Goal: Book appointment/travel/reservation

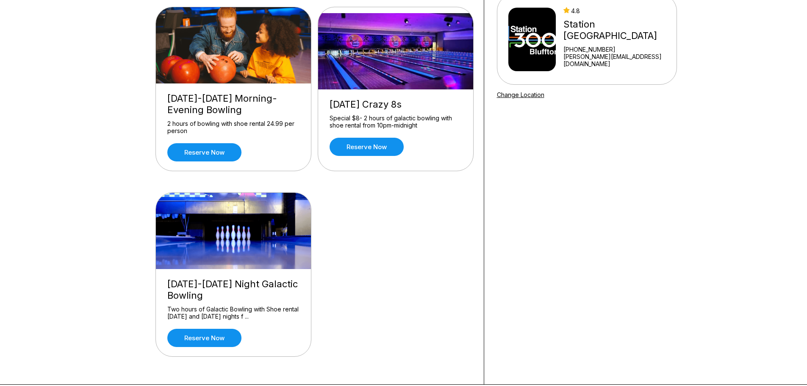
scroll to position [127, 0]
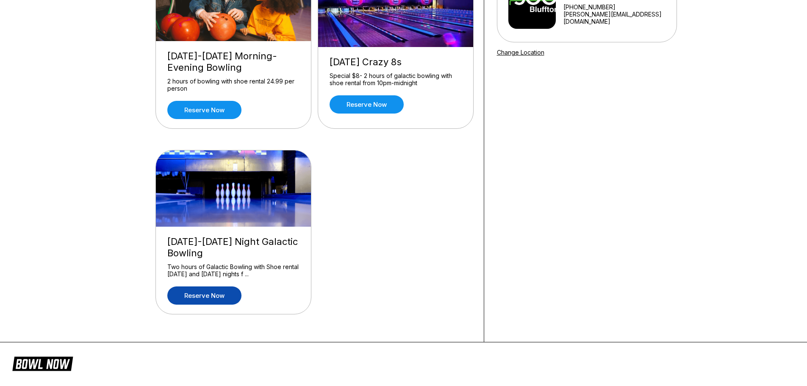
click at [203, 300] on link "Reserve now" at bounding box center [204, 295] width 74 height 18
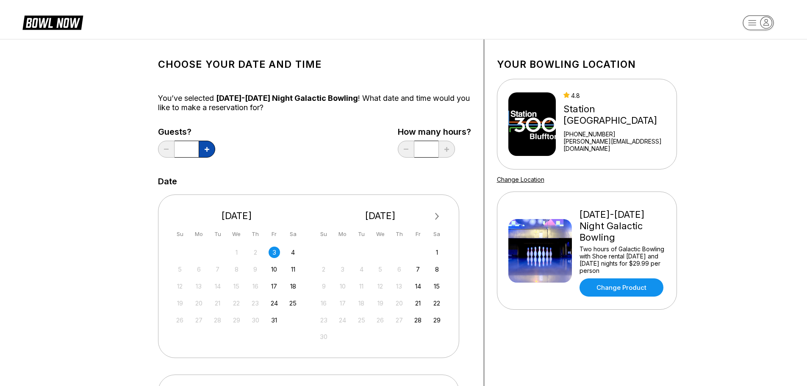
click at [205, 150] on icon at bounding box center [207, 149] width 5 height 5
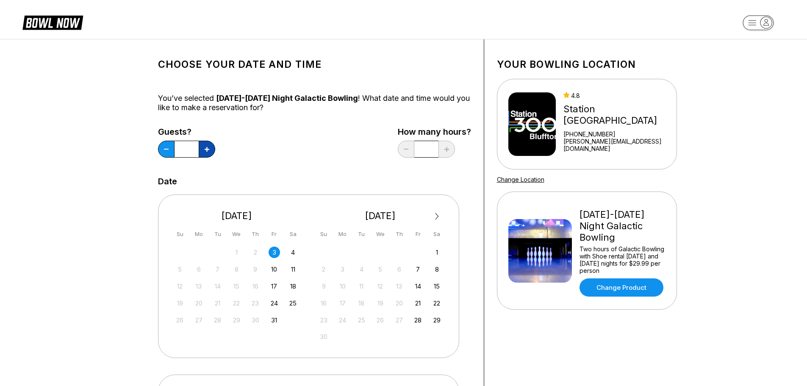
click at [205, 150] on icon at bounding box center [207, 149] width 5 height 5
type input "**"
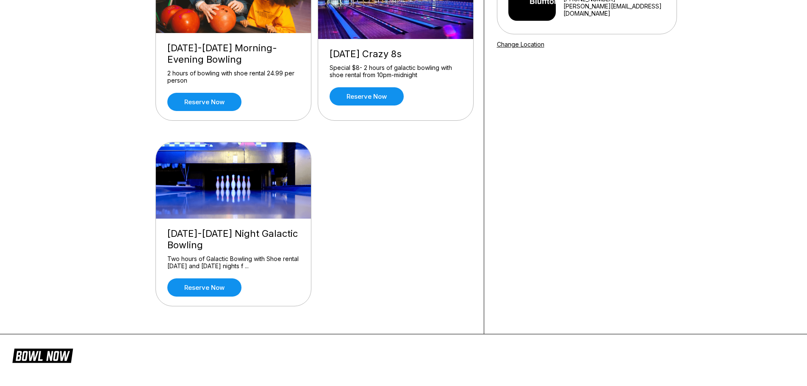
scroll to position [1, 0]
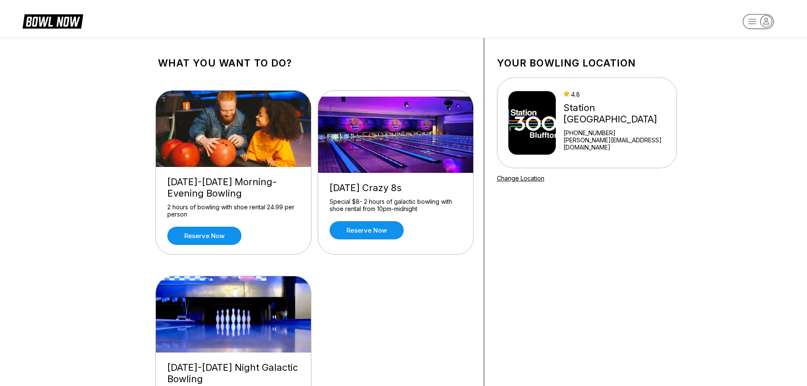
click at [216, 224] on div "Friday-Sunday Morning-Evening Bowling 2 hours of bowling with shoe rental 24.99…" at bounding box center [233, 210] width 155 height 87
click at [212, 244] on link "Reserve now" at bounding box center [204, 236] width 74 height 18
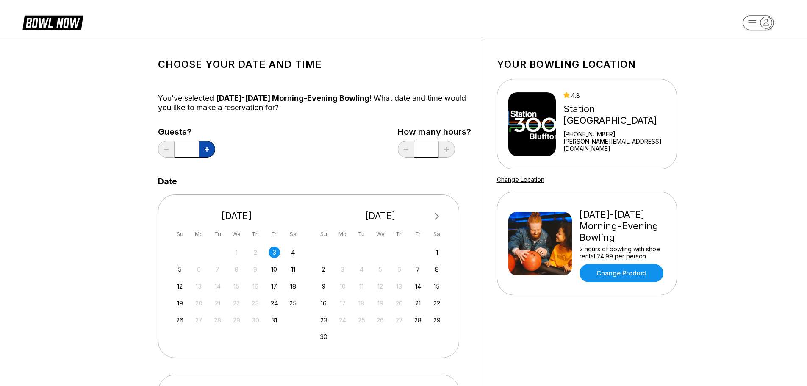
click at [206, 148] on icon at bounding box center [207, 149] width 5 height 5
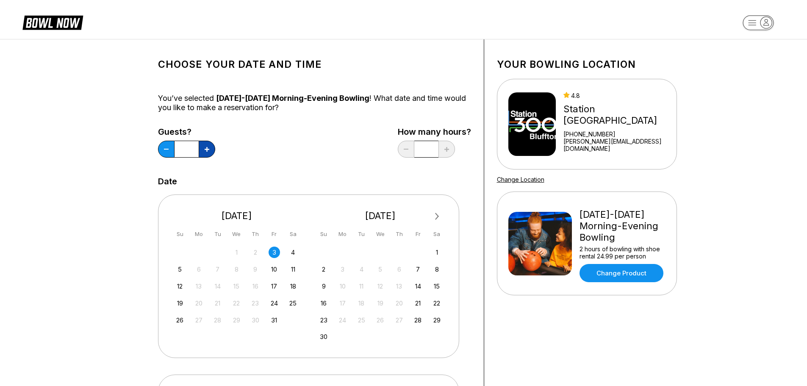
click at [206, 148] on icon at bounding box center [207, 149] width 5 height 5
type input "**"
click at [135, 167] on div "Choose your Date and time You’ve selected Friday-Sunday Morning-Evening Bowling…" at bounding box center [403, 284] width 551 height 490
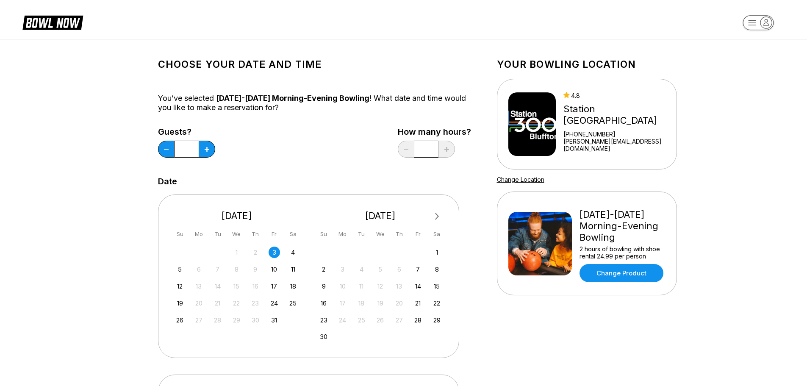
click at [277, 253] on div "3" at bounding box center [273, 251] width 11 height 11
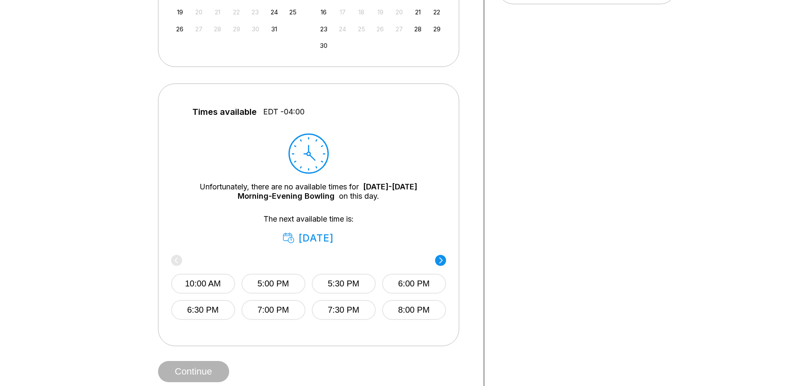
scroll to position [296, 0]
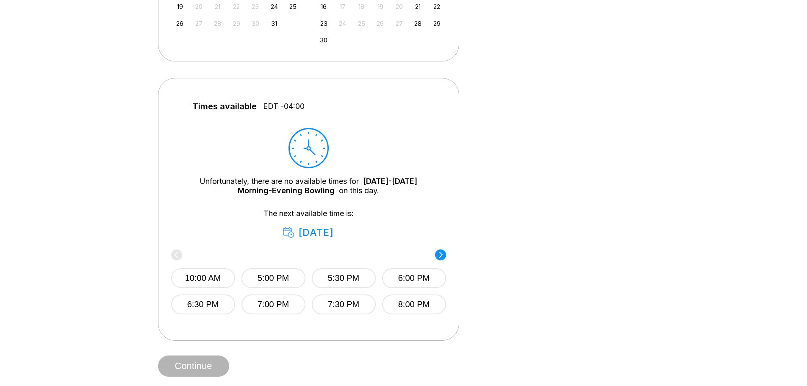
click at [444, 258] on circle at bounding box center [440, 254] width 11 height 11
click at [174, 255] on circle at bounding box center [176, 254] width 11 height 11
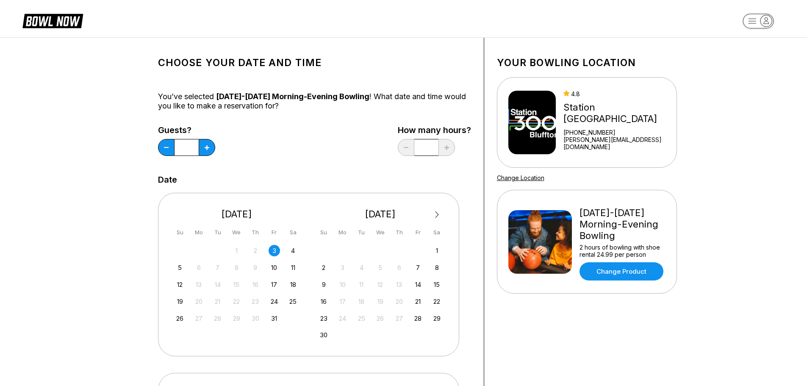
scroll to position [0, 0]
